Goal: Transaction & Acquisition: Download file/media

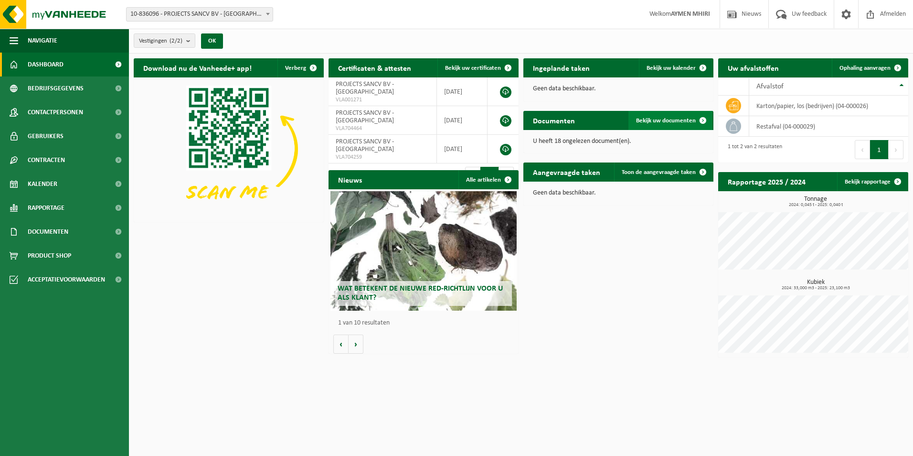
click at [657, 120] on span "Bekijk uw documenten" at bounding box center [666, 120] width 60 height 6
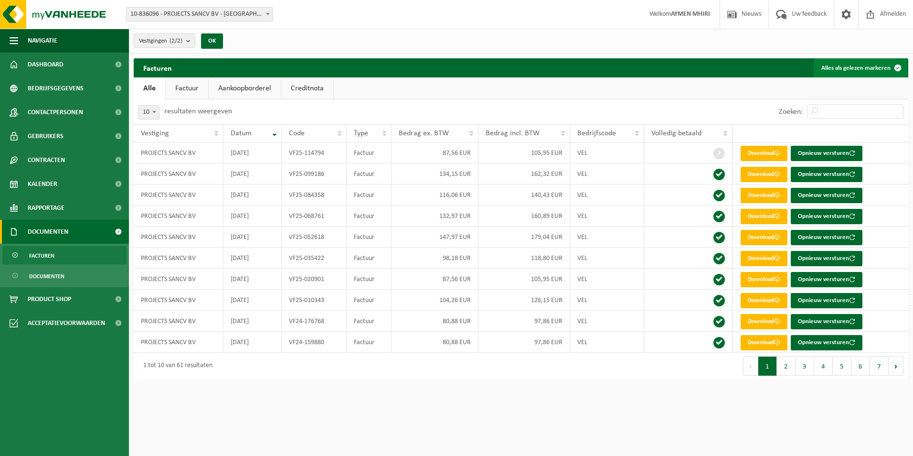
click at [898, 67] on span at bounding box center [897, 67] width 19 height 19
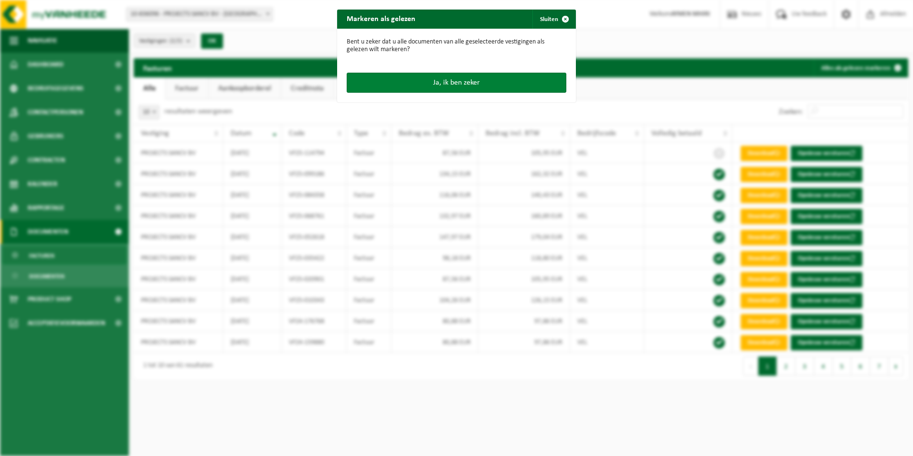
click at [393, 83] on button "Ja, ik ben zeker" at bounding box center [457, 83] width 220 height 20
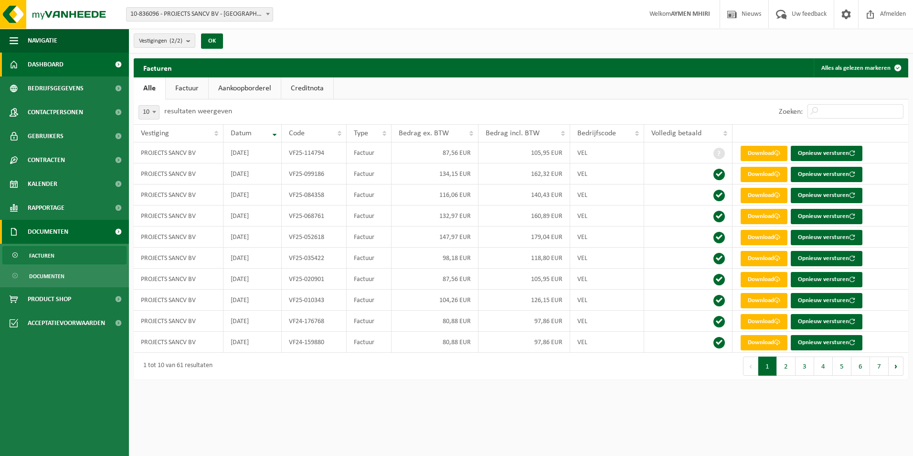
click at [34, 64] on span "Dashboard" at bounding box center [46, 65] width 36 height 24
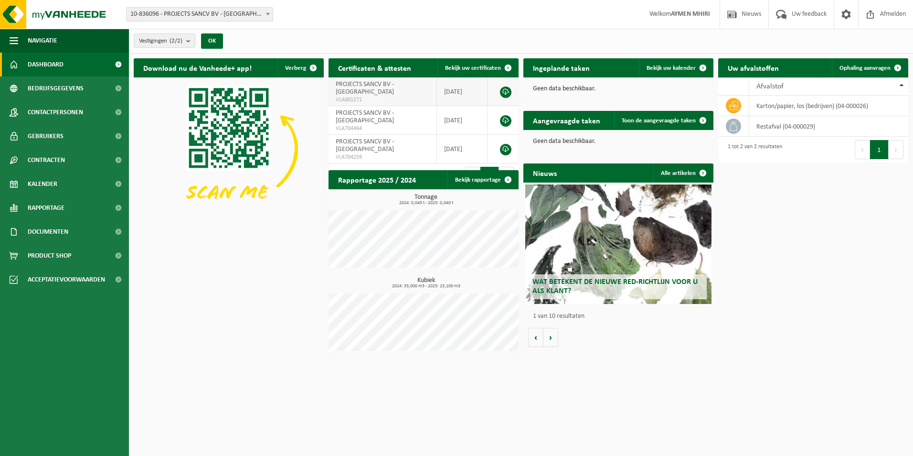
click at [514, 88] on td at bounding box center [503, 91] width 31 height 29
click at [503, 88] on link at bounding box center [505, 91] width 11 height 11
